Goal: Information Seeking & Learning: Check status

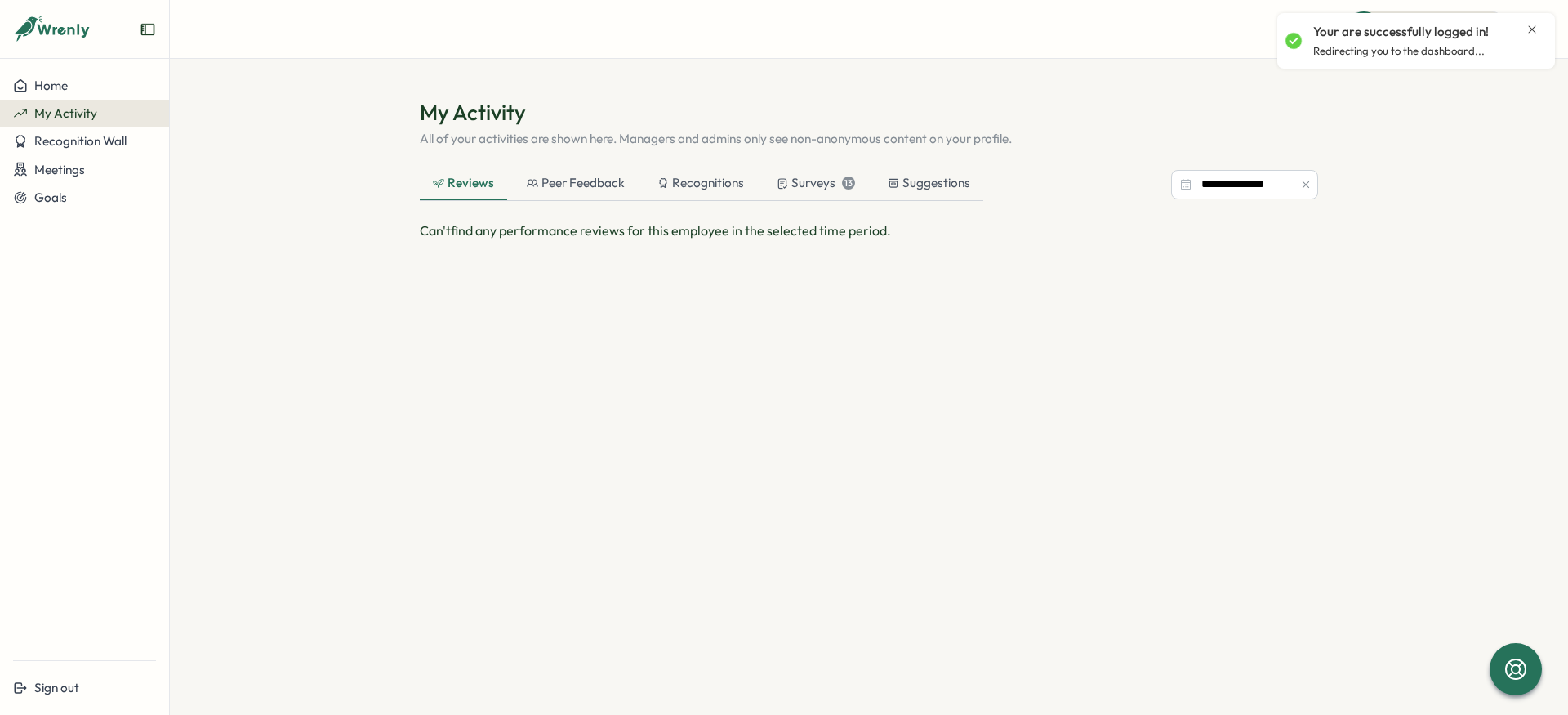
drag, startPoint x: 599, startPoint y: 230, endPoint x: 686, endPoint y: 209, distance: 89.5
click at [601, 230] on span "Can't find any performance reviews for this employee in the selected time perio…" at bounding box center [655, 230] width 472 height 16
drag, startPoint x: 606, startPoint y: 192, endPoint x: 597, endPoint y: 192, distance: 9.0
click at [597, 192] on div "Peer Feedback" at bounding box center [575, 184] width 124 height 33
click at [468, 171] on div "Reviews" at bounding box center [462, 184] width 87 height 33
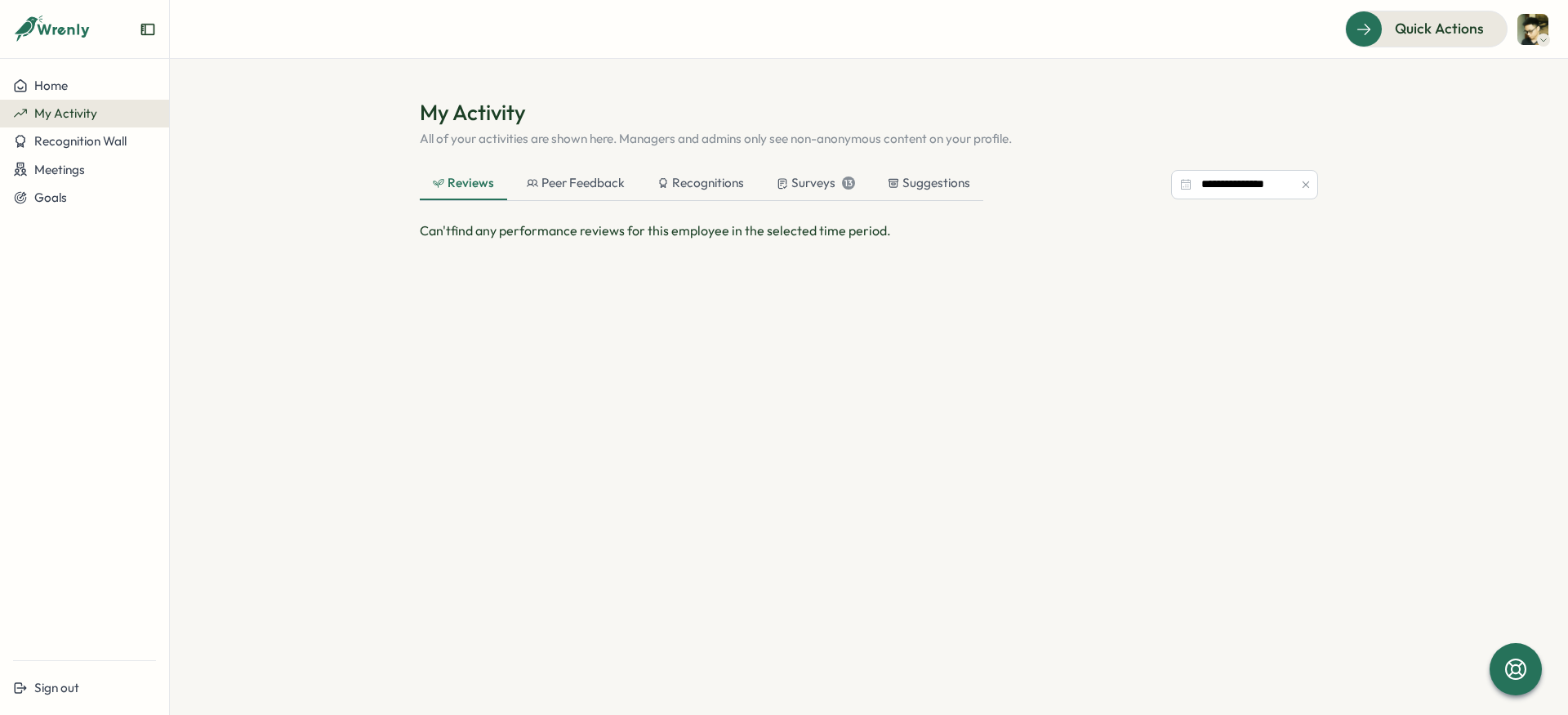
click at [98, 115] on div "My Activity" at bounding box center [84, 114] width 143 height 15
click at [96, 115] on div "My Activity" at bounding box center [84, 114] width 143 height 15
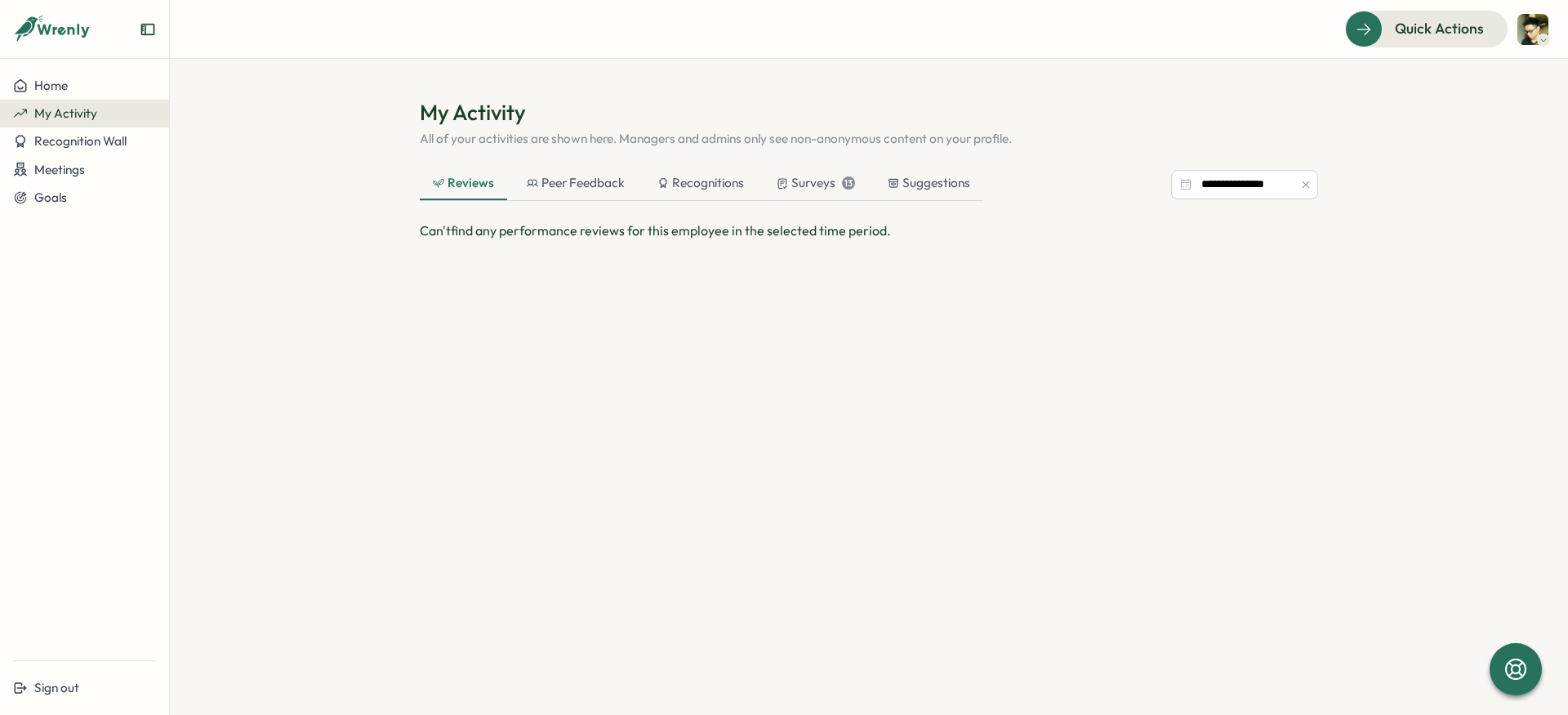
click at [96, 115] on div "My Activity" at bounding box center [84, 114] width 143 height 15
click at [813, 181] on div "Surveys 13" at bounding box center [815, 183] width 78 height 18
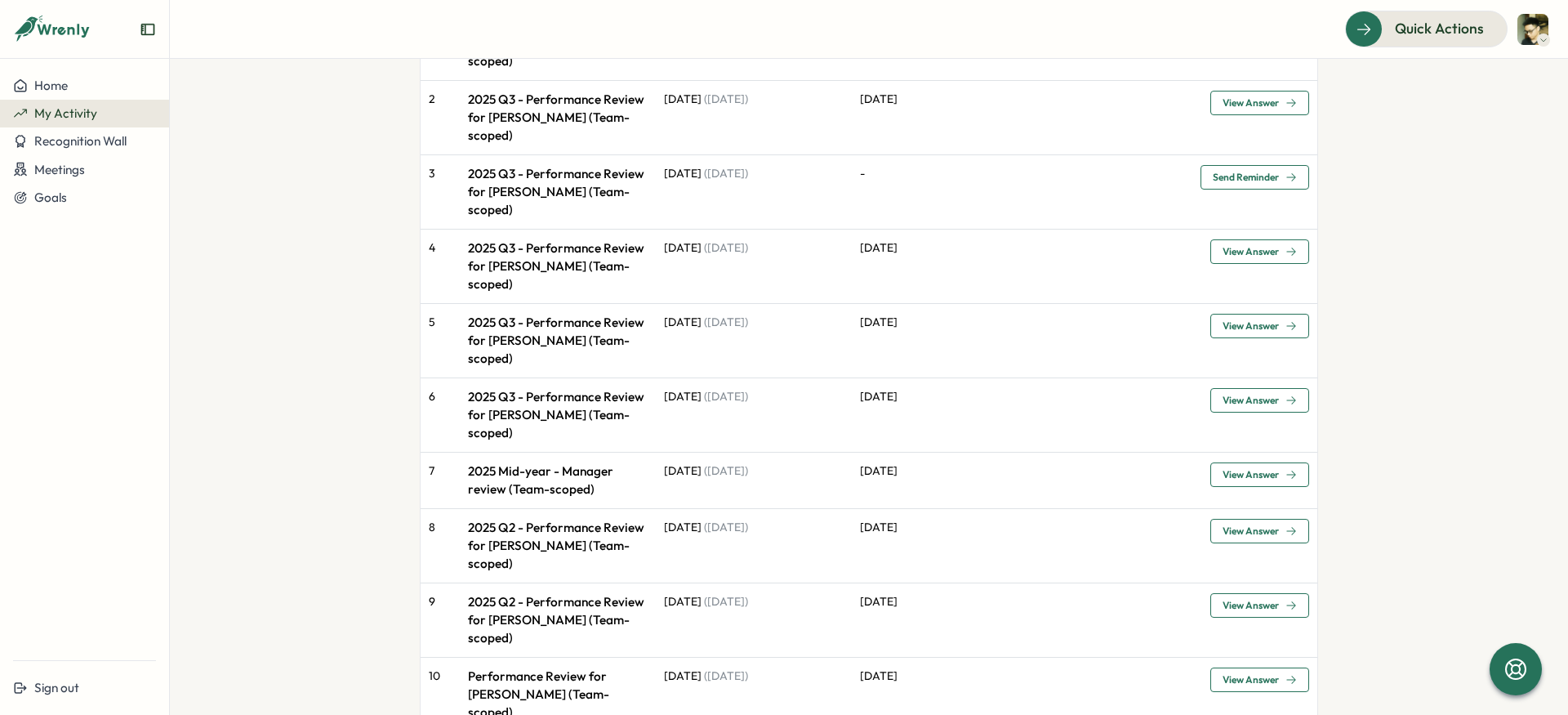
scroll to position [308, 0]
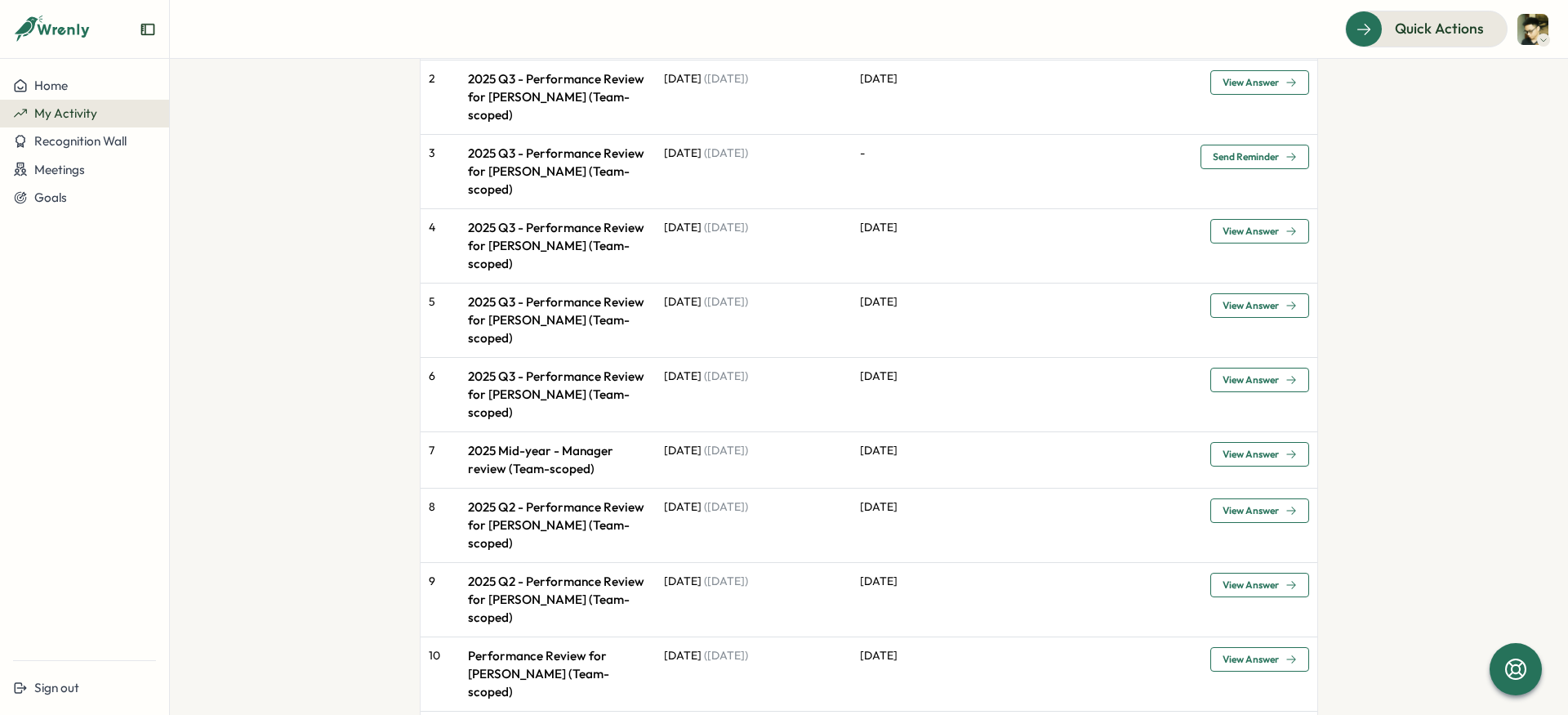
click at [1237, 580] on span "View Answer" at bounding box center [1251, 585] width 56 height 10
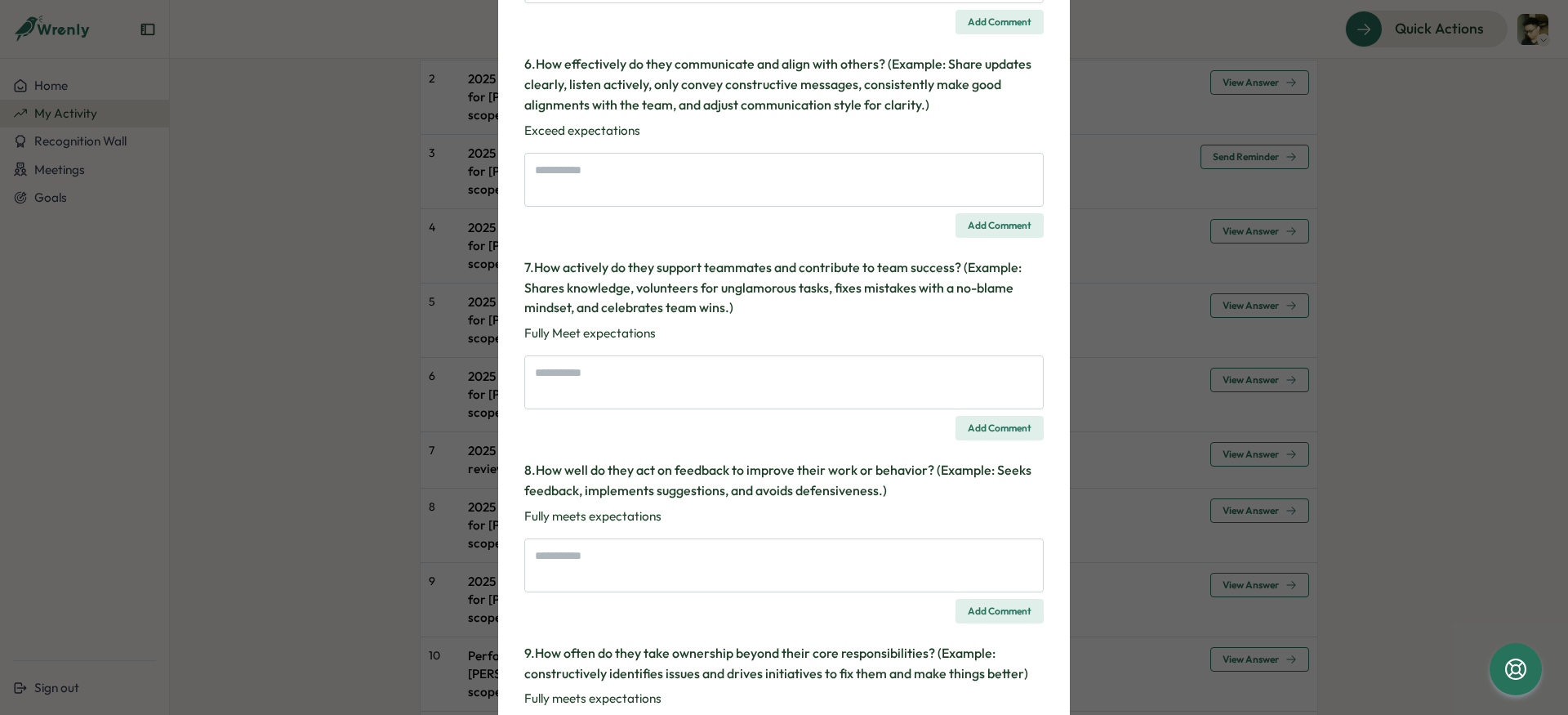
scroll to position [1008, 0]
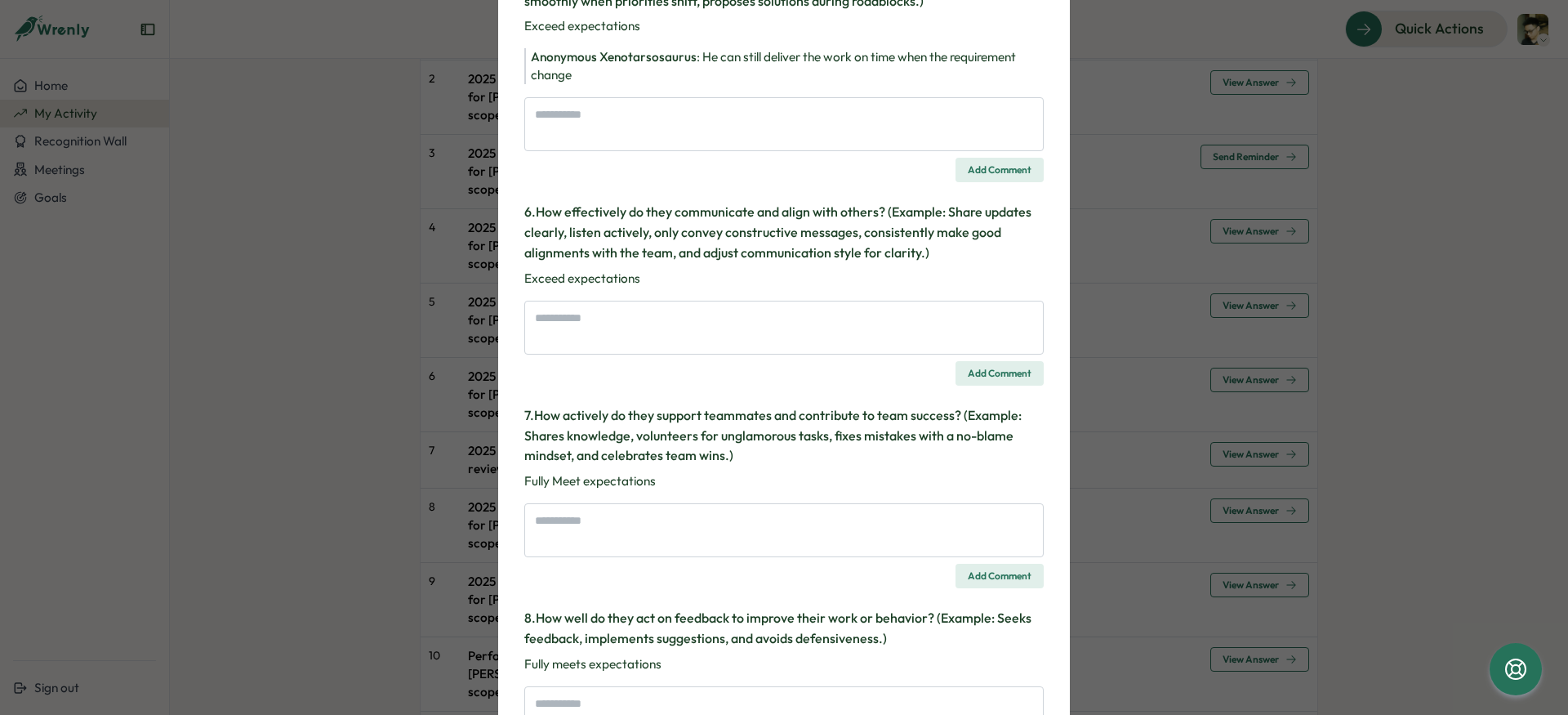
click at [1259, 507] on div "Survey Response 2025 Q2 - Performance Review for Bao Nguyen (Team-scoped) Guide…" at bounding box center [784, 357] width 1568 height 715
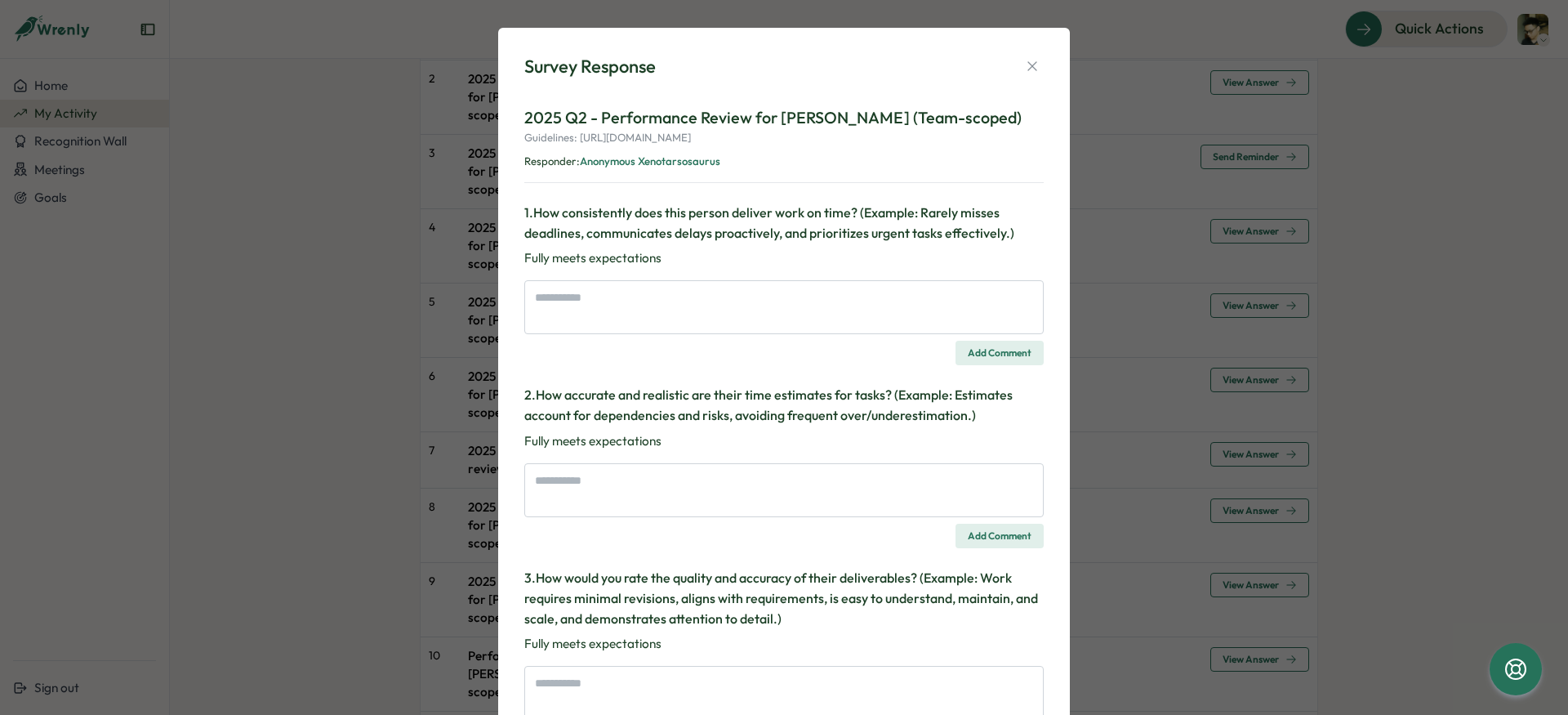
scroll to position [0, 0]
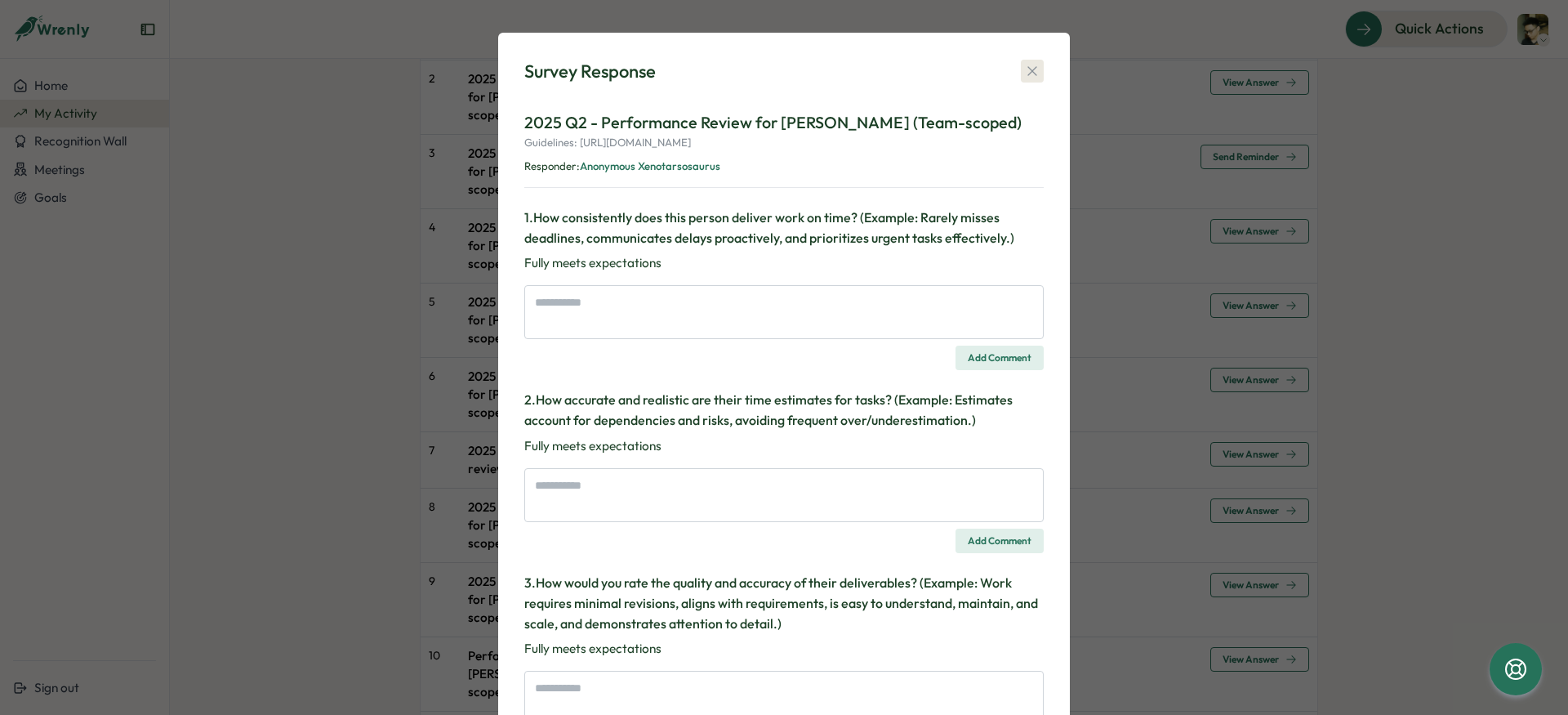
click at [1025, 69] on icon "button" at bounding box center [1032, 71] width 16 height 16
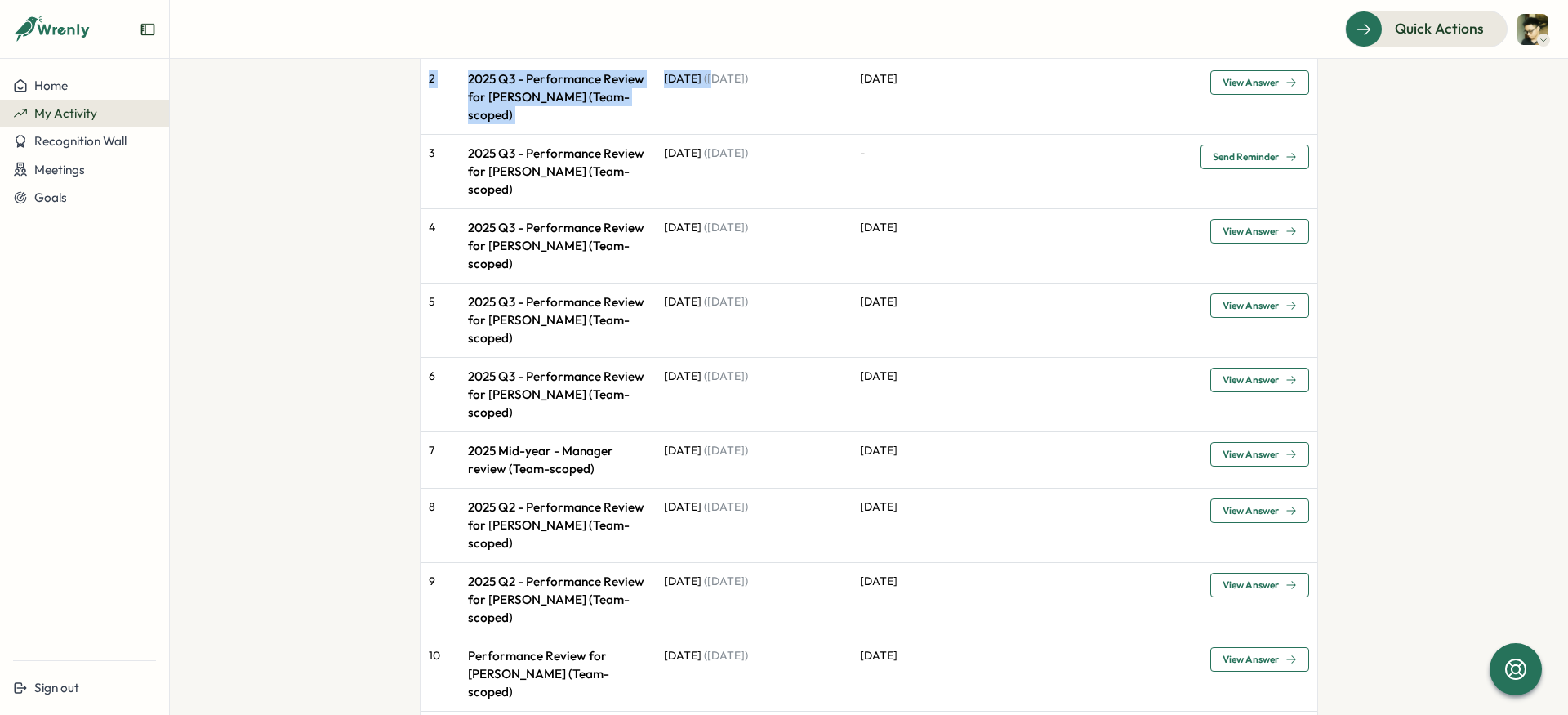
drag, startPoint x: 665, startPoint y: 60, endPoint x: 635, endPoint y: 38, distance: 37.2
click at [635, 38] on div "**********" at bounding box center [869, 357] width 1398 height 715
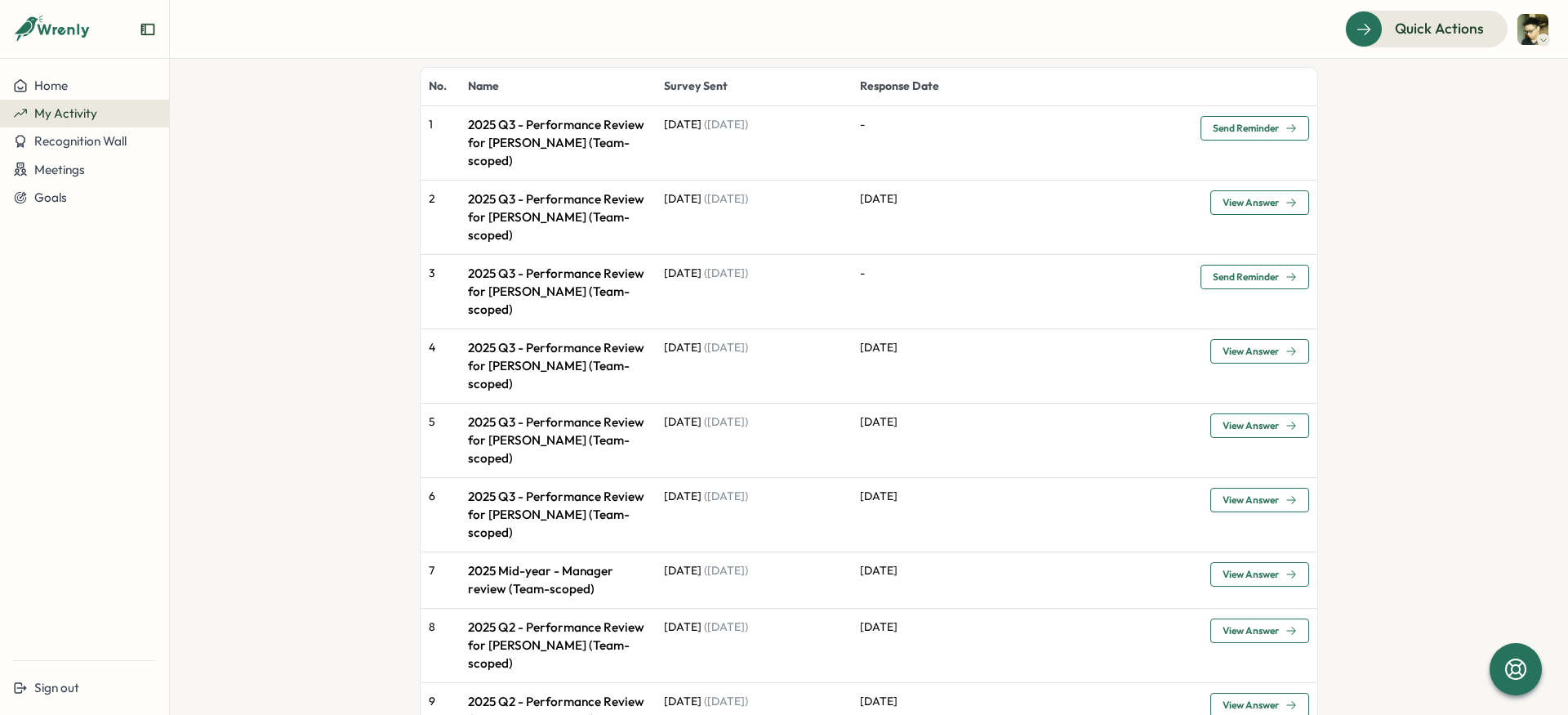
click at [863, 562] on p "04 Jul" at bounding box center [1026, 572] width 334 height 18
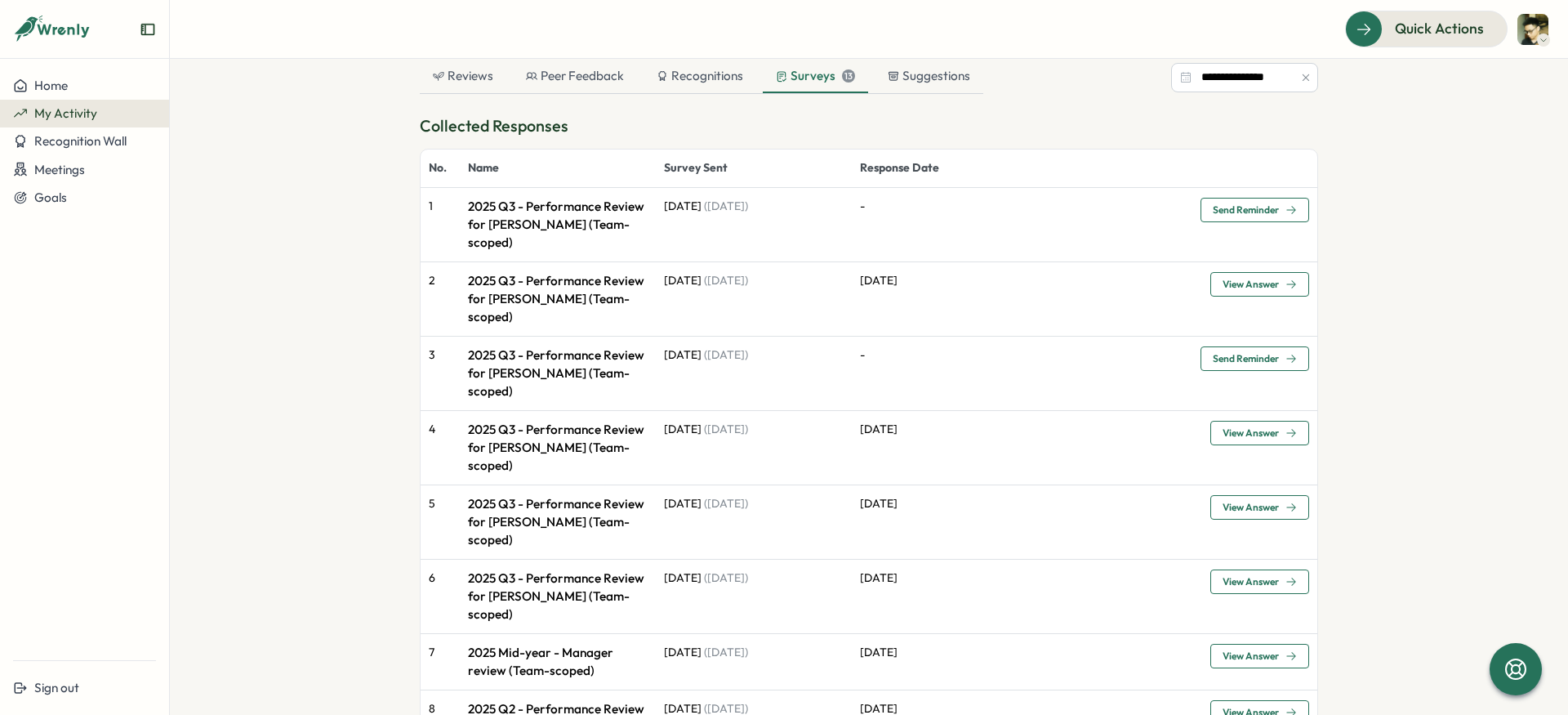
scroll to position [0, 0]
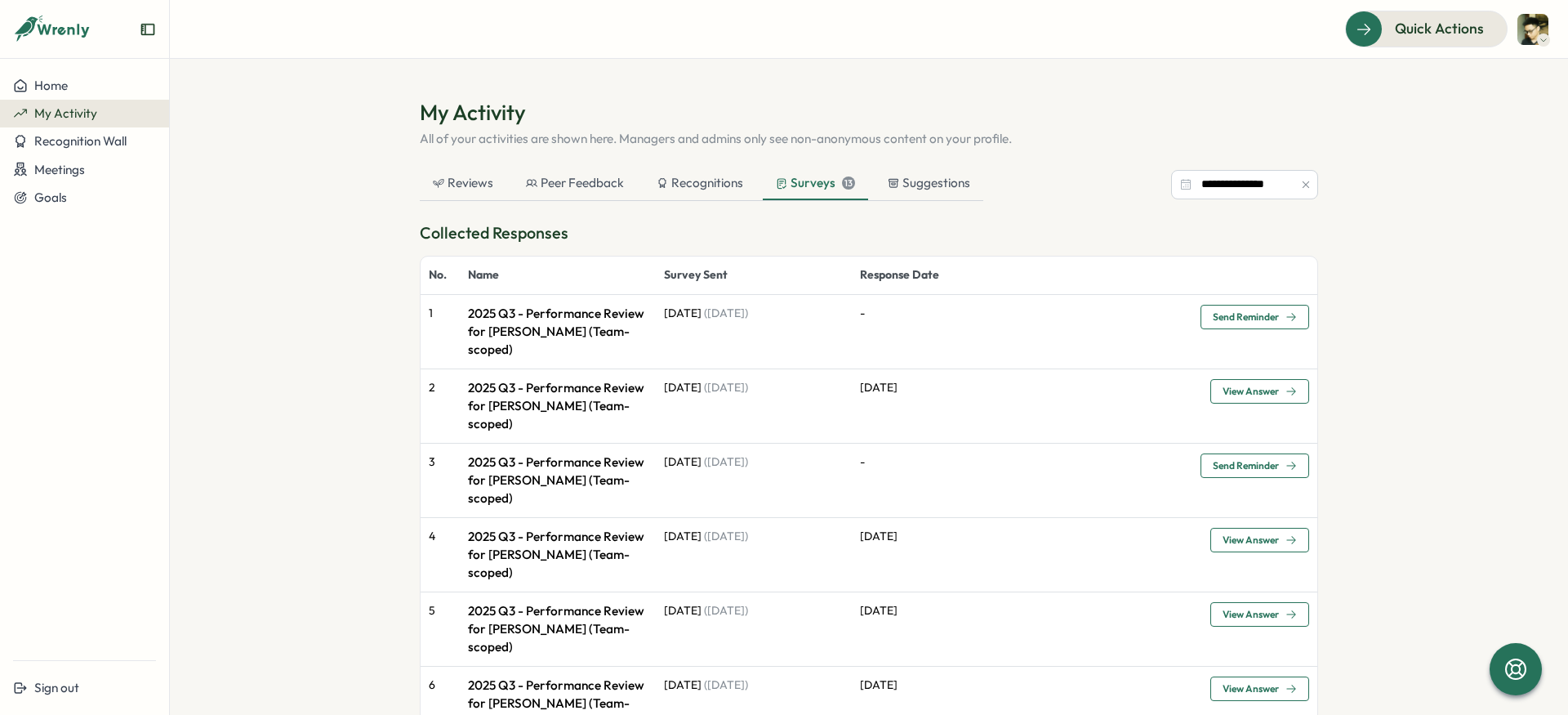
click at [1401, 360] on section "**********" at bounding box center [869, 386] width 1398 height 656
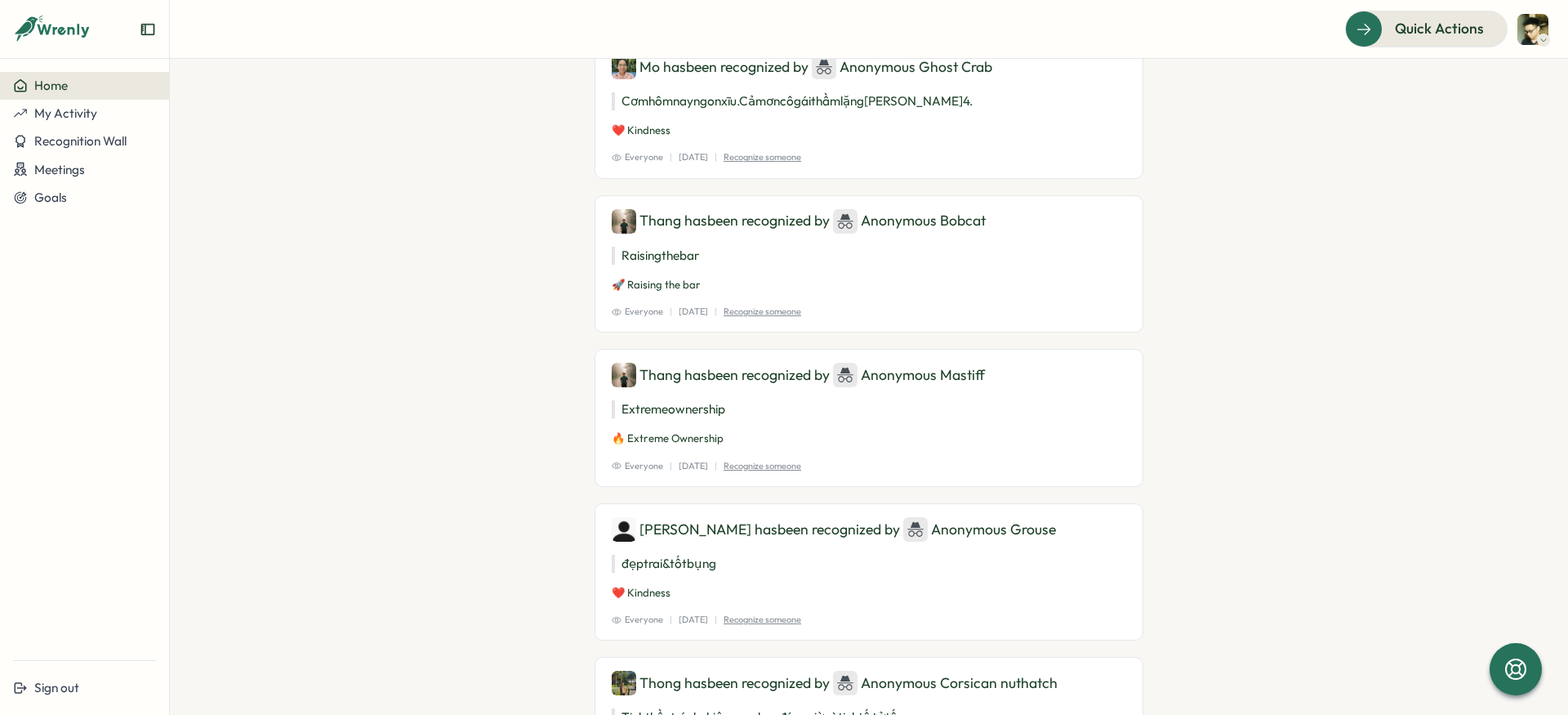
scroll to position [2117, 0]
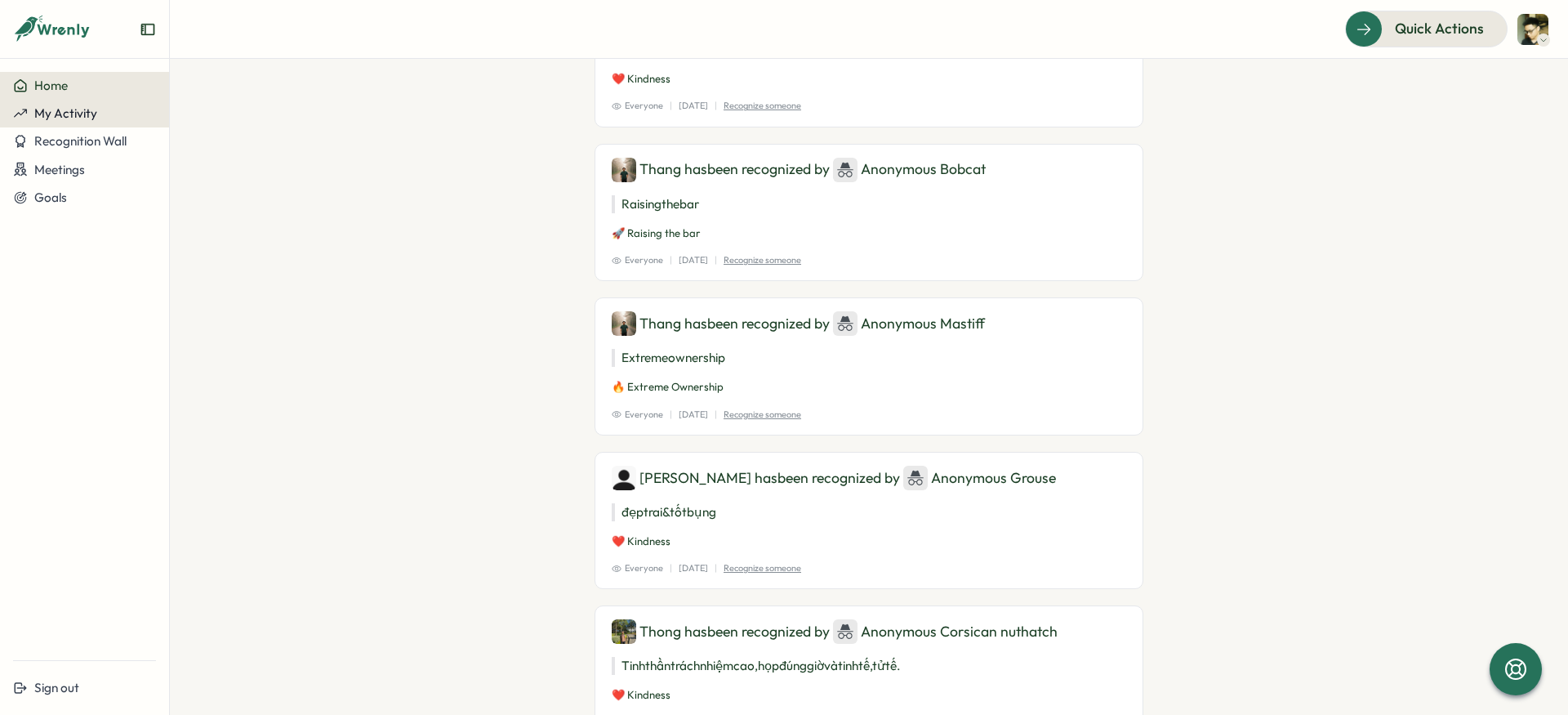
click at [71, 113] on span "My Activity" at bounding box center [66, 113] width 63 height 16
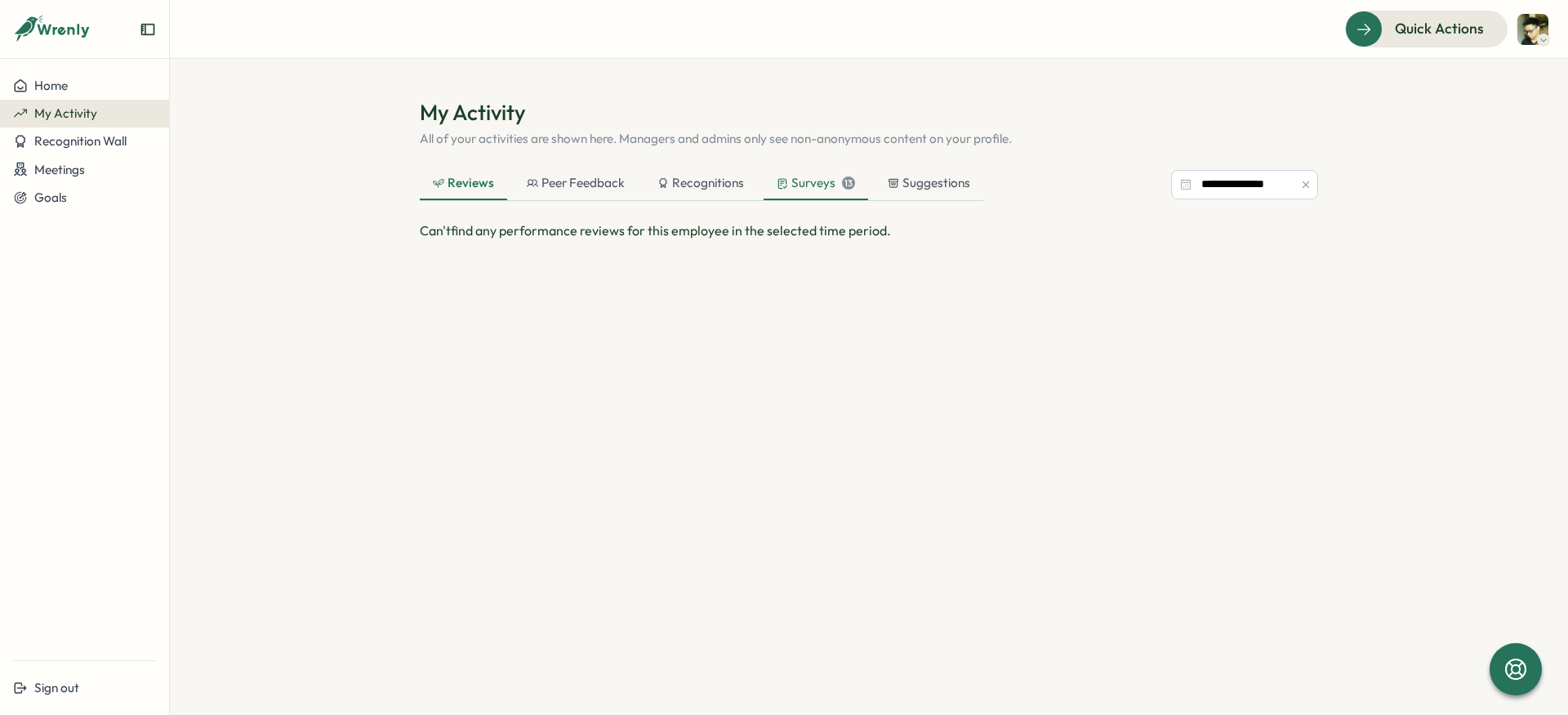
click at [818, 182] on div "Surveys 13" at bounding box center [815, 183] width 78 height 18
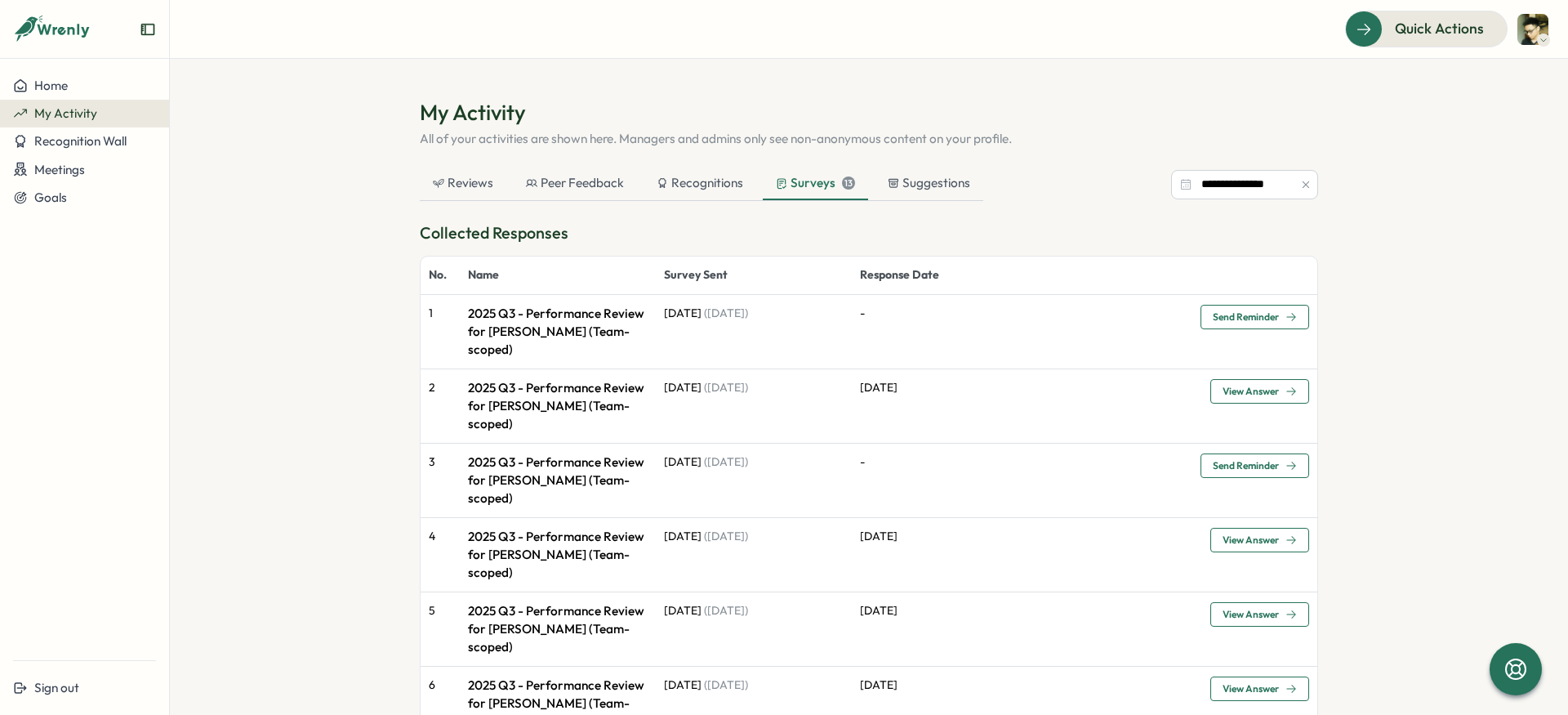
click at [328, 573] on section "**********" at bounding box center [869, 386] width 1398 height 656
click at [298, 355] on section "**********" at bounding box center [869, 386] width 1398 height 656
